Goal: Find contact information: Find phone

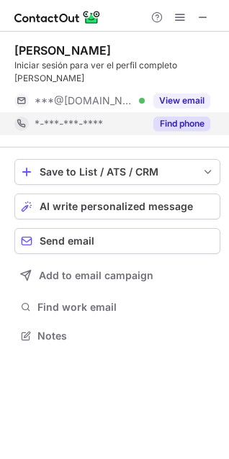
scroll to position [325, 229]
click at [188, 134] on div "Find phone" at bounding box center [178, 123] width 66 height 23
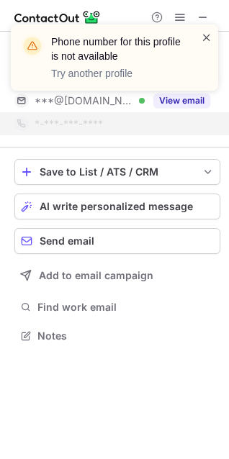
click at [211, 35] on span at bounding box center [207, 37] width 12 height 14
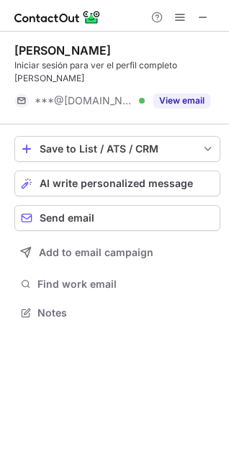
scroll to position [302, 229]
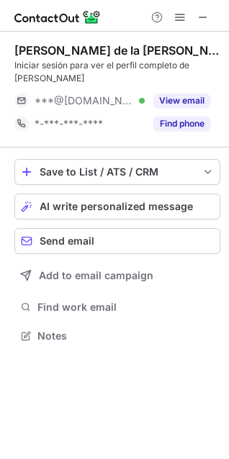
scroll to position [6, 6]
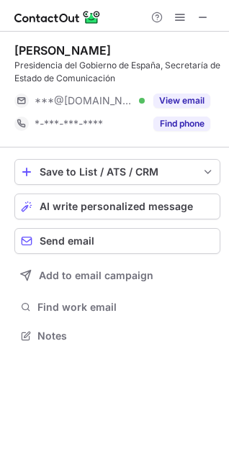
scroll to position [325, 229]
